Goal: Task Accomplishment & Management: Use online tool/utility

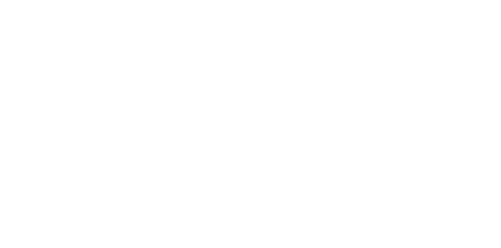
click at [387, 72] on div at bounding box center [250, 124] width 501 height 248
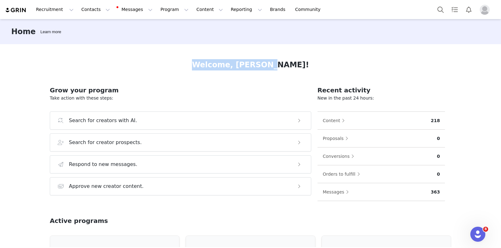
drag, startPoint x: 218, startPoint y: 60, endPoint x: 294, endPoint y: 60, distance: 75.4
click at [294, 60] on div "Welcome, Garrett!" at bounding box center [250, 64] width 401 height 11
click at [240, 10] on button "Reporting Reporting" at bounding box center [246, 10] width 39 height 14
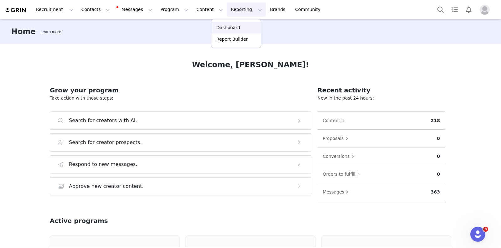
click at [232, 26] on p "Dashboard" at bounding box center [228, 27] width 24 height 7
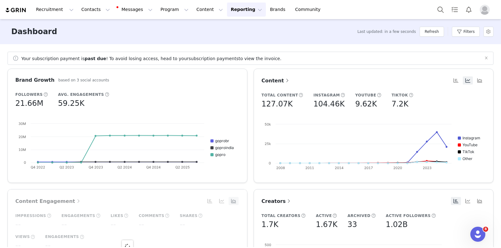
click at [238, 8] on button "Reporting Reporting" at bounding box center [246, 10] width 39 height 14
click at [236, 42] on p "Report Builder" at bounding box center [231, 39] width 31 height 7
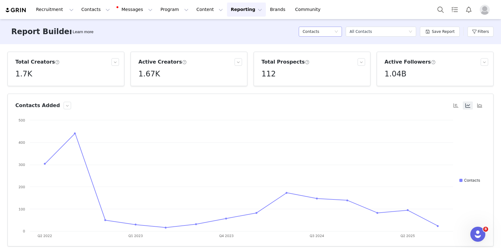
click at [336, 31] on icon "icon: down" at bounding box center [336, 32] width 4 height 4
click at [320, 85] on h5 "Program" at bounding box center [322, 84] width 36 height 7
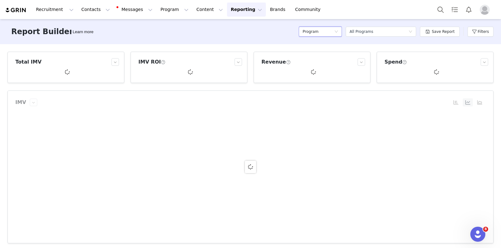
click at [272, 44] on div "Report Builder Learn more Program Select a report All Programs Save Report Filt…" at bounding box center [250, 31] width 501 height 25
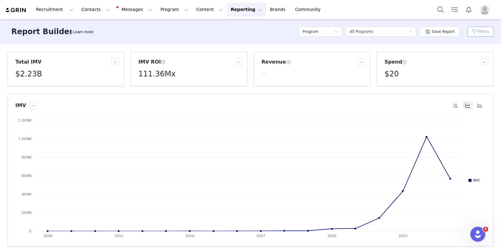
click at [487, 33] on button "Filters" at bounding box center [480, 32] width 26 height 10
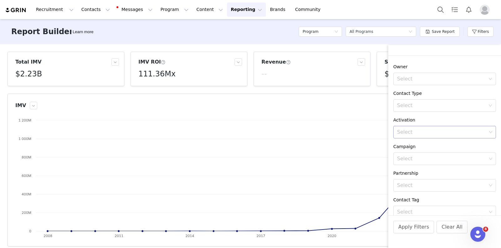
scroll to position [102, 0]
click at [423, 160] on div "Select" at bounding box center [442, 157] width 94 height 12
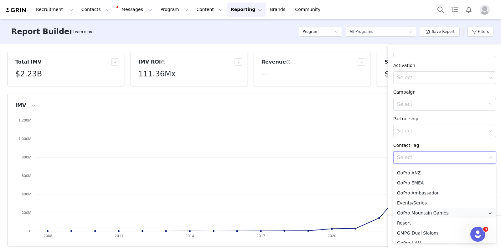
scroll to position [255, 0]
click at [413, 175] on li "GoPro ANZ" at bounding box center [444, 176] width 103 height 10
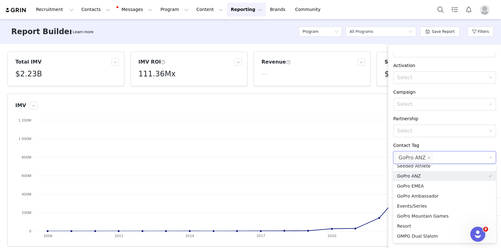
scroll to position [251, 0]
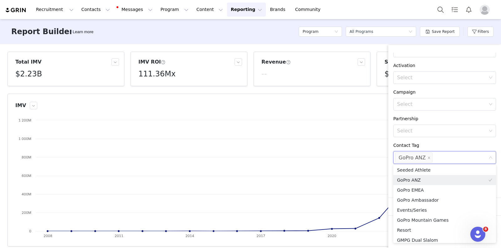
click at [389, 126] on div "Partnership Select" at bounding box center [444, 126] width 113 height 22
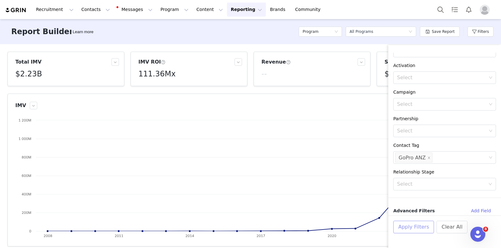
click at [405, 226] on button "Apply Filters" at bounding box center [413, 227] width 41 height 13
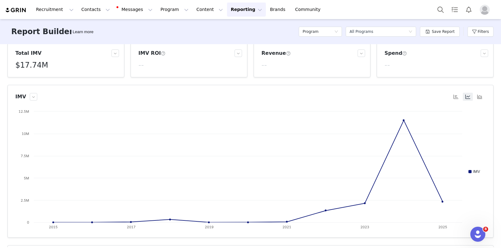
scroll to position [0, 0]
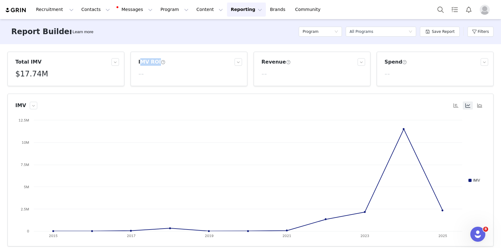
drag, startPoint x: 137, startPoint y: 60, endPoint x: 167, endPoint y: 60, distance: 29.4
click at [167, 60] on div "IMV ROI --" at bounding box center [189, 68] width 106 height 21
click at [171, 43] on div "Report Builder Learn more Program Select a report All Programs Save Report Filt…" at bounding box center [250, 31] width 501 height 25
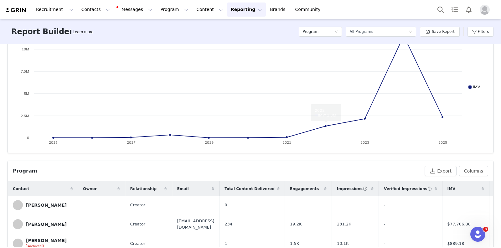
scroll to position [121, 0]
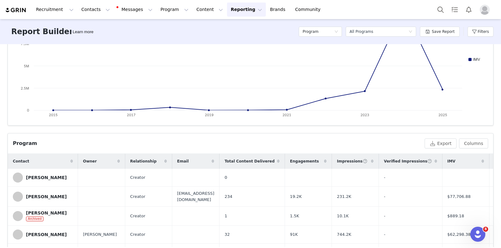
click at [268, 163] on span "Total Content Delivered" at bounding box center [249, 161] width 50 height 6
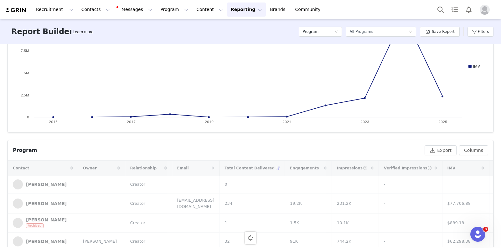
scroll to position [113, 0]
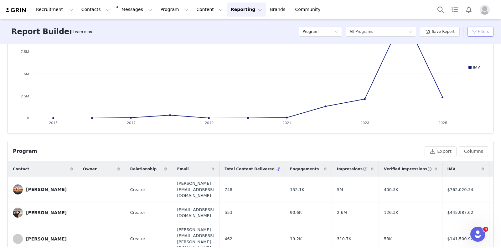
click at [479, 28] on button "Filters" at bounding box center [480, 32] width 26 height 10
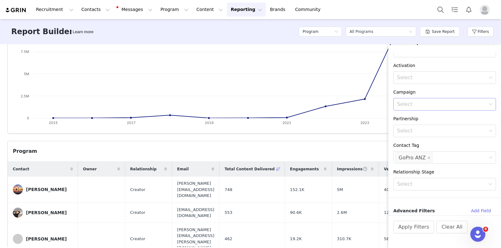
scroll to position [0, 0]
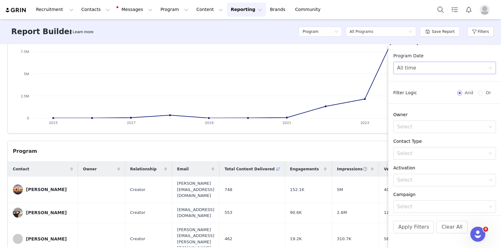
click at [408, 68] on div "All time" at bounding box center [406, 68] width 19 height 12
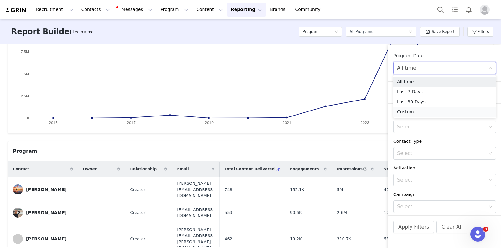
click at [413, 111] on li "Custom" at bounding box center [444, 112] width 103 height 10
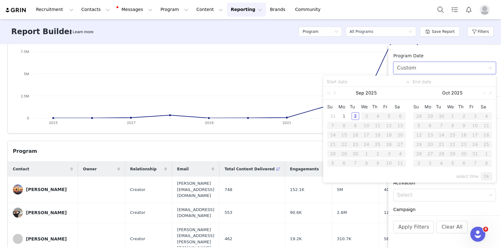
click at [336, 93] on link at bounding box center [335, 93] width 6 height 13
click at [389, 115] on div "1" at bounding box center [389, 116] width 8 height 8
type input "[DATE]"
click at [331, 164] on div "31" at bounding box center [333, 163] width 8 height 8
type input "[DATE]"
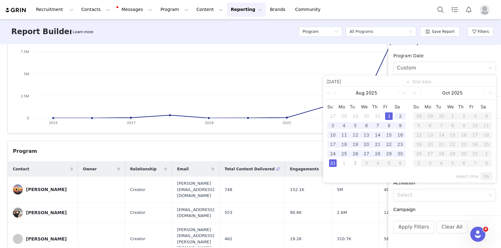
type input "[DATE]"
click at [487, 174] on link "Ok" at bounding box center [486, 176] width 11 height 8
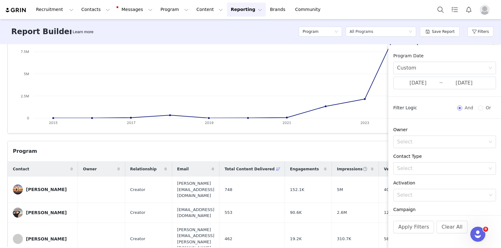
click at [360, 151] on div "Program" at bounding box center [217, 151] width 409 height 8
click at [413, 224] on button "Apply Filters" at bounding box center [413, 227] width 41 height 13
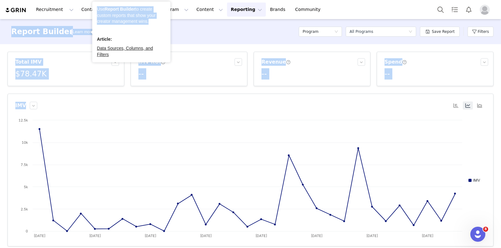
drag, startPoint x: 11, startPoint y: 29, endPoint x: 144, endPoint y: 34, distance: 133.1
click at [144, 34] on body "Recruitment Recruitment Creator Search Curated Lists Landing Pages Web Extensio…" at bounding box center [250, 124] width 501 height 248
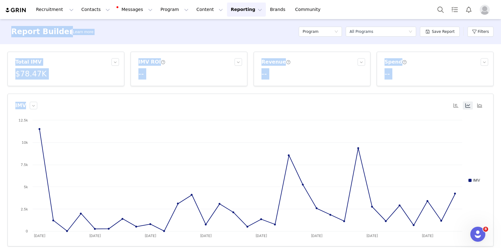
click at [61, 37] on div "Report Builder" at bounding box center [42, 31] width 68 height 11
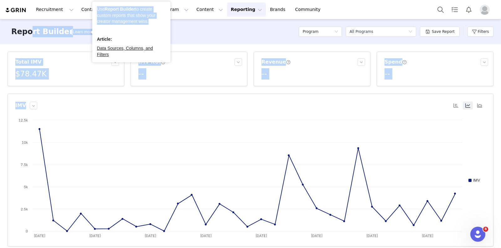
drag, startPoint x: 97, startPoint y: 31, endPoint x: 30, endPoint y: 29, distance: 67.6
click at [30, 29] on body "Recruitment Recruitment Creator Search Curated Lists Landing Pages Web Extensio…" at bounding box center [250, 124] width 501 height 248
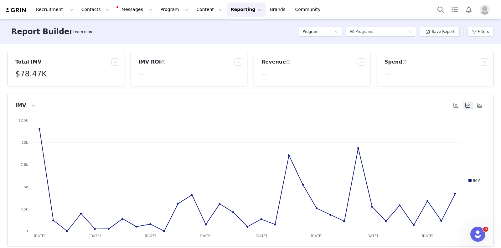
click at [9, 31] on div "Report Builder" at bounding box center [42, 31] width 68 height 11
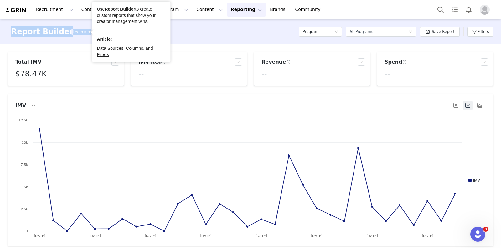
drag, startPoint x: 9, startPoint y: 31, endPoint x: 86, endPoint y: 33, distance: 77.0
click at [86, 33] on div "Report Builder Learn more Program Select a report All Programs Save Report Filt…" at bounding box center [250, 31] width 501 height 25
click at [88, 37] on div "Report Builder Learn more Program Select a report All Programs Save Report Filt…" at bounding box center [250, 31] width 501 height 25
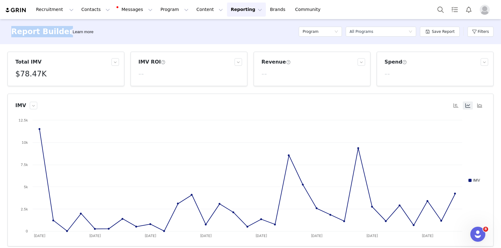
drag, startPoint x: 89, startPoint y: 37, endPoint x: 13, endPoint y: 28, distance: 76.6
click at [13, 28] on div "Report Builder Learn more Program Select a report All Programs Save Report Filt…" at bounding box center [250, 31] width 501 height 25
click at [13, 28] on h3 "Report Builder" at bounding box center [42, 31] width 62 height 11
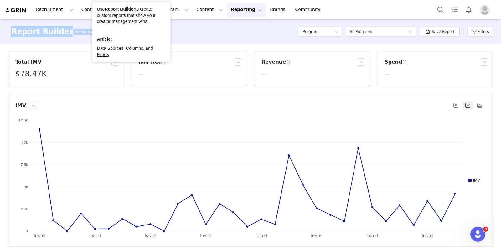
drag, startPoint x: 13, startPoint y: 28, endPoint x: 87, endPoint y: 34, distance: 74.7
click at [87, 34] on div "Report Builder Learn more Program Select a report All Programs Save Report Filt…" at bounding box center [250, 31] width 501 height 25
click at [86, 42] on div "Report Builder Learn more Program Select a report All Programs Save Report Filt…" at bounding box center [250, 31] width 501 height 25
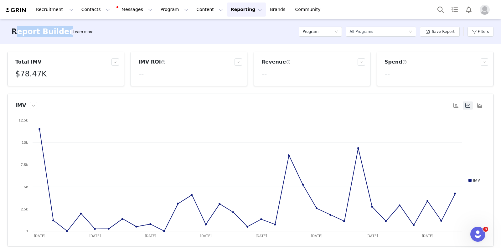
drag, startPoint x: 89, startPoint y: 42, endPoint x: 16, endPoint y: 32, distance: 73.0
click at [16, 32] on div "Report Builder Learn more Program Select a report All Programs Save Report Filt…" at bounding box center [250, 31] width 501 height 25
click at [16, 32] on h3 "Report Builder" at bounding box center [42, 31] width 62 height 11
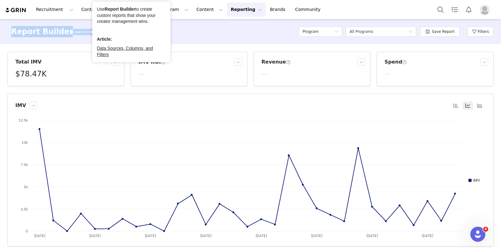
drag, startPoint x: 11, startPoint y: 31, endPoint x: 88, endPoint y: 31, distance: 77.6
click at [88, 31] on div "Report Builder Learn more Program Select a report All Programs Save Report Filt…" at bounding box center [250, 31] width 501 height 25
click at [90, 36] on div "Report Builder Learn more Program Select a report All Programs Save Report Filt…" at bounding box center [250, 31] width 501 height 25
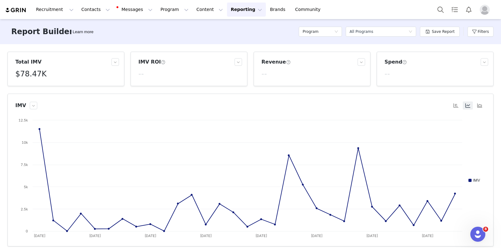
drag, startPoint x: 91, startPoint y: 34, endPoint x: 10, endPoint y: 30, distance: 81.2
click at [10, 30] on div "Report Builder Learn more Program Select a report All Programs Save Report Filt…" at bounding box center [250, 31] width 501 height 25
click at [10, 30] on div "Report Builder" at bounding box center [42, 31] width 68 height 11
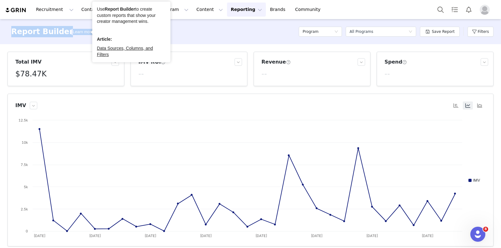
drag, startPoint x: 10, startPoint y: 30, endPoint x: 86, endPoint y: 29, distance: 76.1
click at [86, 29] on div "Report Builder Learn more Program Select a report All Programs Save Report Filt…" at bounding box center [250, 31] width 501 height 25
click at [88, 29] on div "Learn more" at bounding box center [82, 32] width 23 height 6
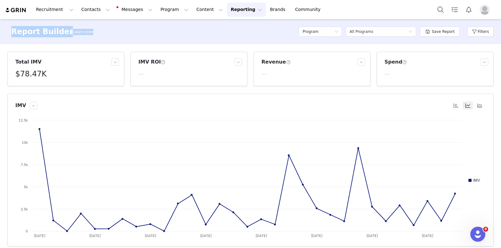
drag, startPoint x: 89, startPoint y: 32, endPoint x: 12, endPoint y: 31, distance: 76.7
click at [12, 31] on div "Report Builder Learn more Program Select a report All Programs Save Report Filt…" at bounding box center [250, 31] width 501 height 25
click at [12, 31] on h3 "Report Builder" at bounding box center [42, 31] width 62 height 11
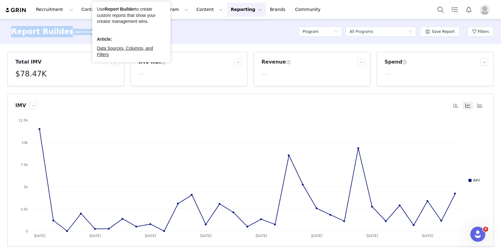
drag, startPoint x: 12, startPoint y: 31, endPoint x: 88, endPoint y: 31, distance: 75.4
click at [88, 31] on div "Report Builder Learn more Program Select a report All Programs Save Report Filt…" at bounding box center [250, 31] width 501 height 25
click at [88, 31] on div "Learn more" at bounding box center [82, 32] width 23 height 6
drag, startPoint x: 13, startPoint y: 31, endPoint x: 88, endPoint y: 32, distance: 74.8
click at [88, 32] on div "Report Builder Learn more Program Select a report All Programs Save Report Filt…" at bounding box center [250, 31] width 501 height 25
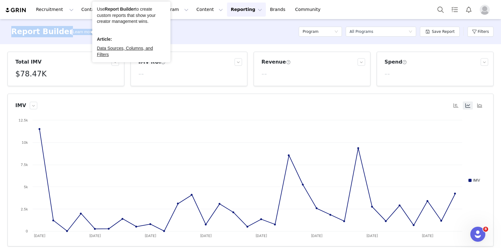
click at [88, 32] on div "Learn more" at bounding box center [82, 32] width 23 height 6
drag, startPoint x: 10, startPoint y: 25, endPoint x: 88, endPoint y: 32, distance: 77.6
click at [88, 32] on div "Report Builder Learn more Program Select a report All Programs Save Report Filt…" at bounding box center [250, 31] width 501 height 25
click at [88, 32] on div "Learn more" at bounding box center [82, 32] width 23 height 6
